Goal: Check status: Check status

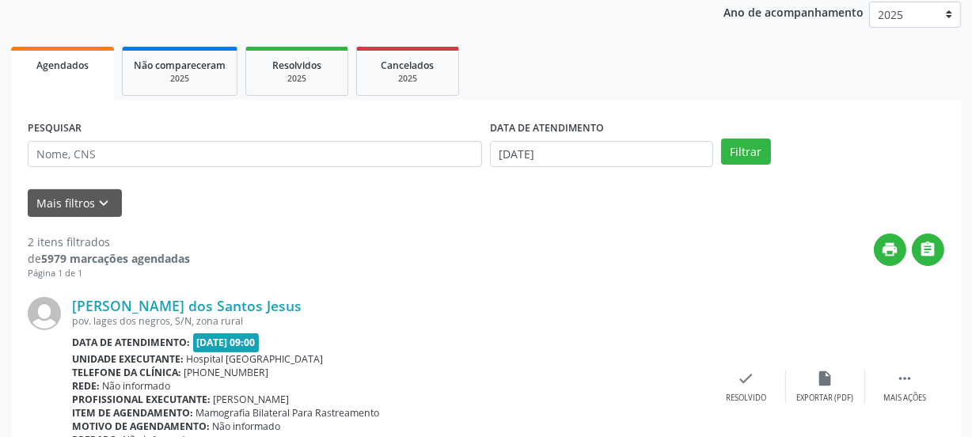
scroll to position [215, 0]
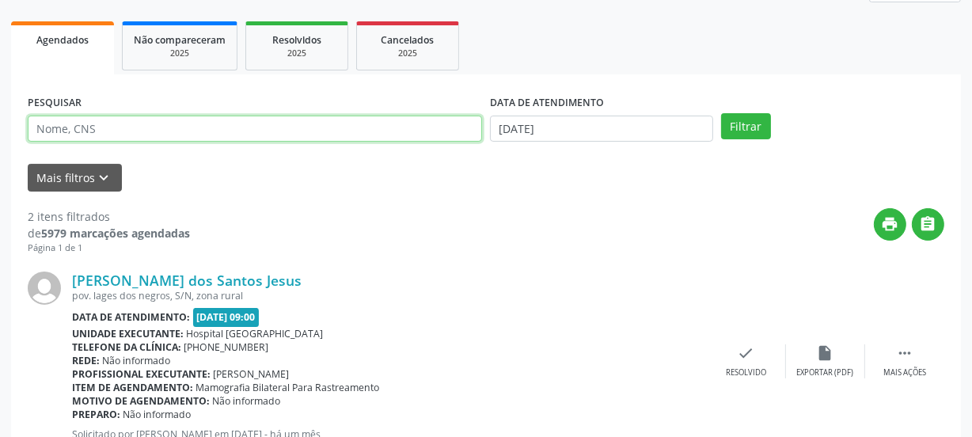
click at [209, 129] on input "text" at bounding box center [255, 129] width 455 height 27
click at [209, 130] on input "text" at bounding box center [255, 129] width 455 height 27
paste input "700508799084252"
type input "700508799084252"
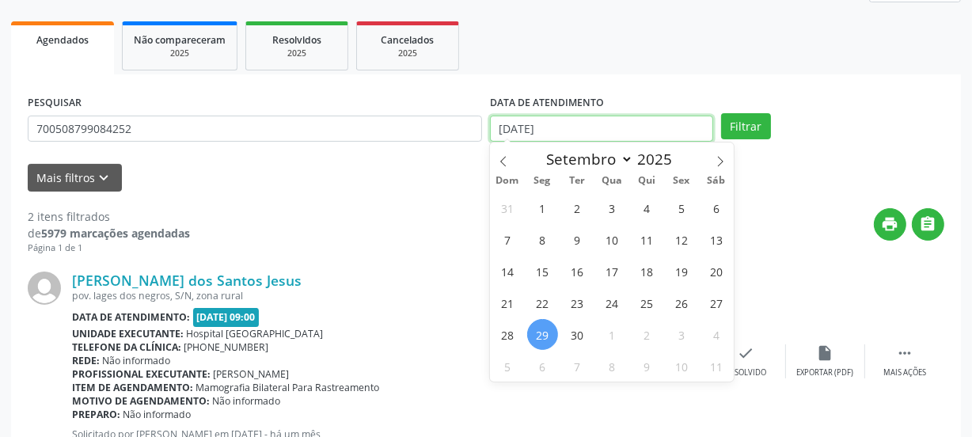
drag, startPoint x: 577, startPoint y: 125, endPoint x: 439, endPoint y: 120, distance: 137.9
click at [439, 122] on div "PESQUISAR 700508799084252 DATA DE ATENDIMENTO [DATE] Filtrar" at bounding box center [486, 122] width 925 height 62
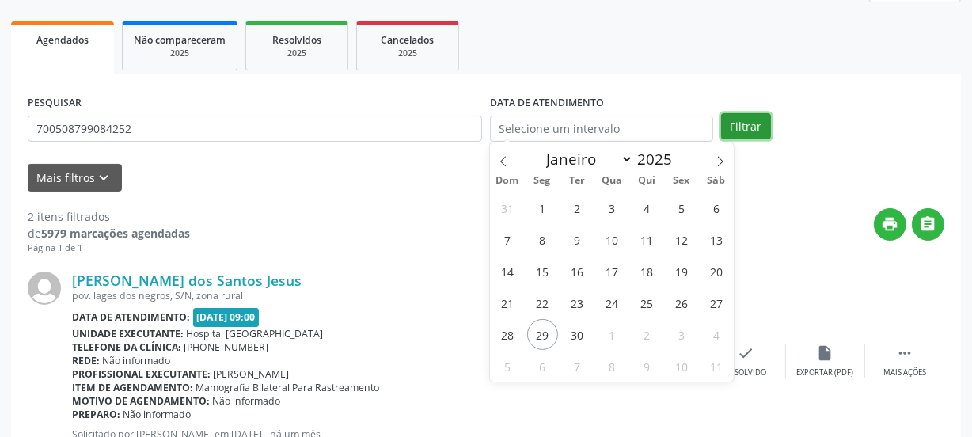
click at [741, 116] on button "Filtrar" at bounding box center [746, 126] width 50 height 27
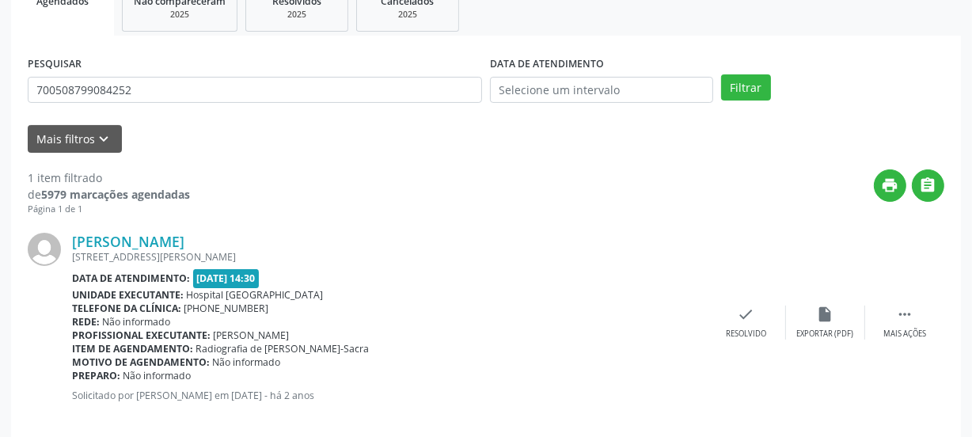
scroll to position [274, 0]
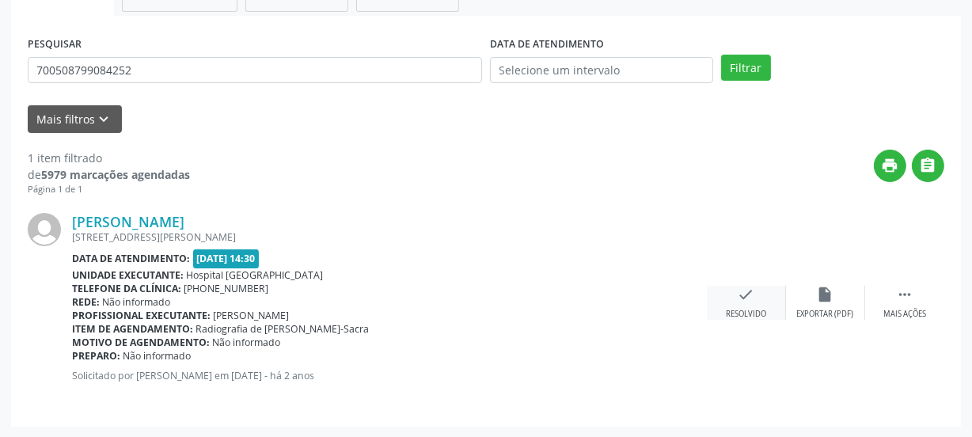
click at [764, 291] on div "check Resolvido" at bounding box center [746, 303] width 79 height 34
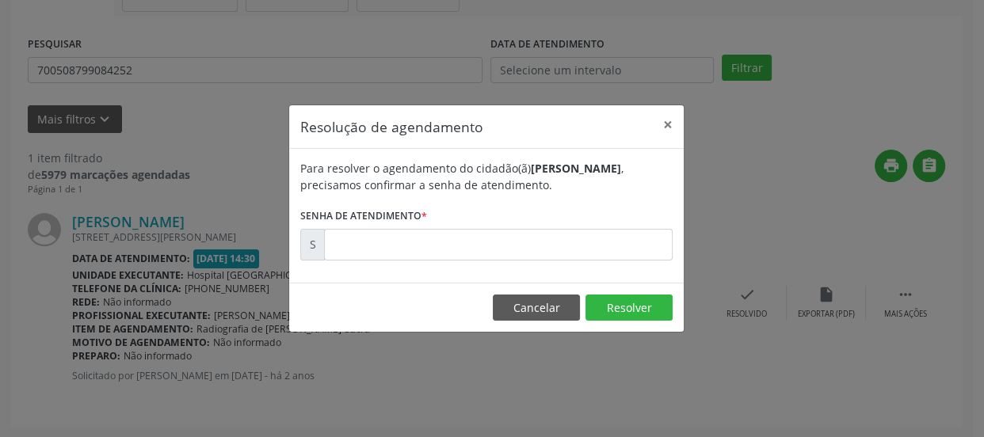
click at [712, 348] on div "Resolução de agendamento × Para resolver o agendamento do cidadão(ã) [PERSON_NA…" at bounding box center [492, 218] width 984 height 437
click at [756, 185] on div "Resolução de agendamento × Para resolver o agendamento do cidadão(ã) [PERSON_NA…" at bounding box center [492, 218] width 984 height 437
click at [558, 311] on button "Cancelar" at bounding box center [536, 308] width 87 height 27
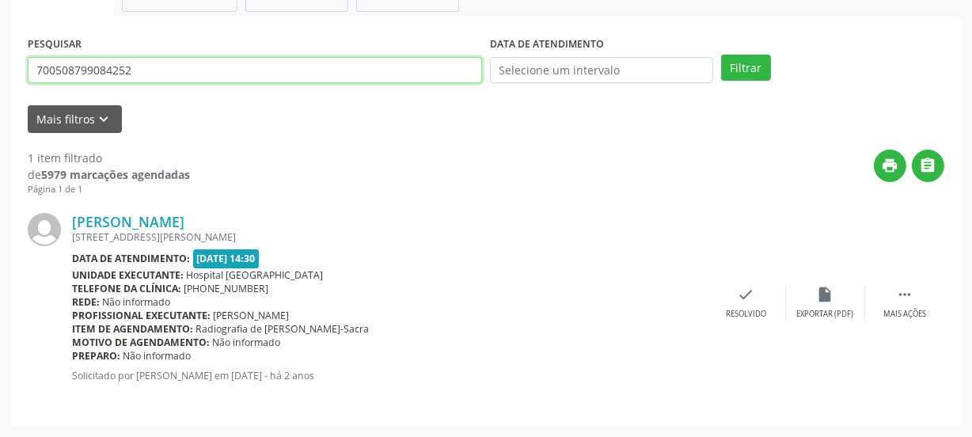
click at [191, 69] on input "700508799084252" at bounding box center [255, 70] width 455 height 27
drag, startPoint x: 111, startPoint y: 69, endPoint x: 0, endPoint y: 47, distance: 113.1
click at [0, 47] on div "Acompanhamento Acompanhe a situação das marcações correntes e finalizadas Relat…" at bounding box center [486, 125] width 972 height 625
paste input "002898255208"
type input "700002898255208"
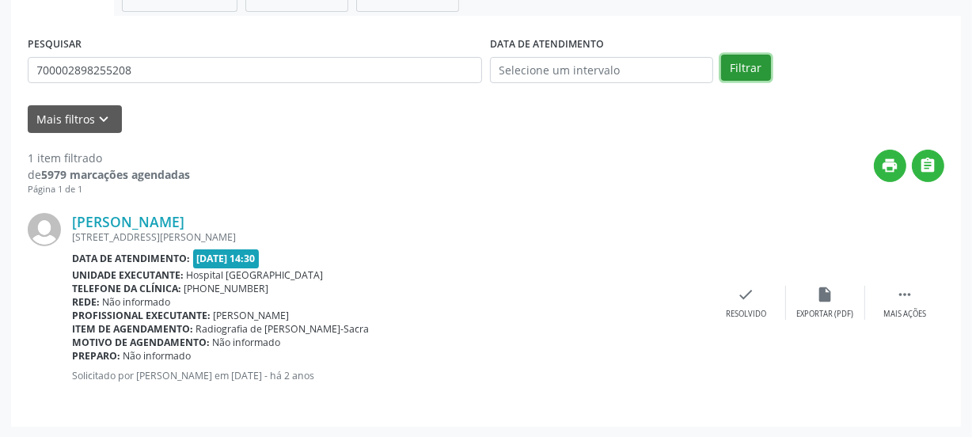
click at [746, 59] on button "Filtrar" at bounding box center [746, 68] width 50 height 27
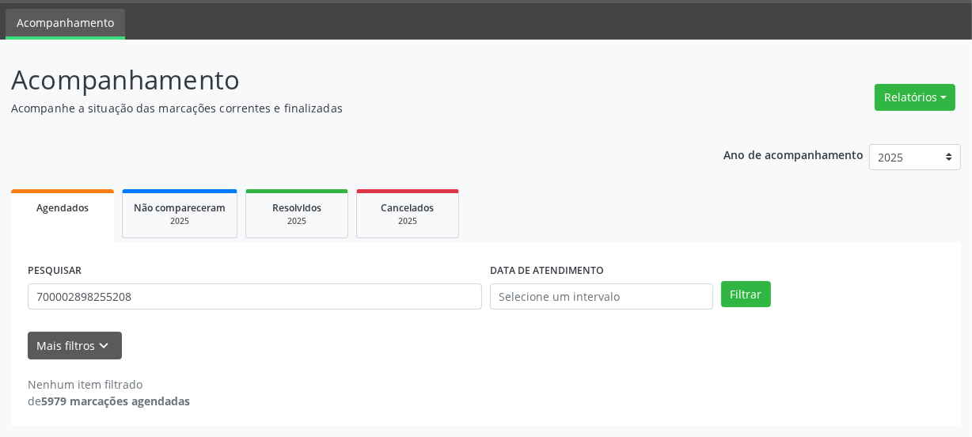
scroll to position [47, 0]
